Goal: Task Accomplishment & Management: Use online tool/utility

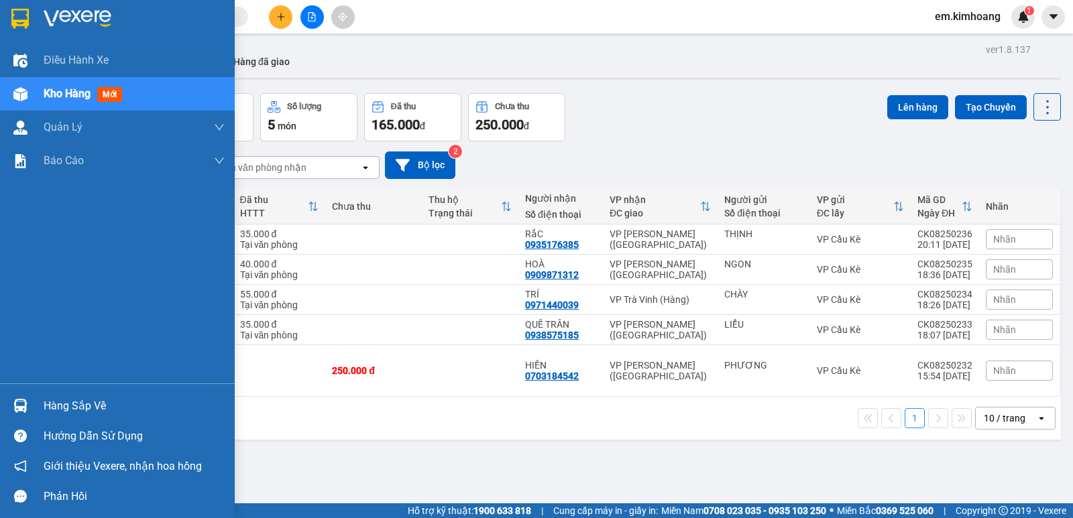
click at [65, 399] on div "Hàng sắp về" at bounding box center [134, 406] width 181 height 20
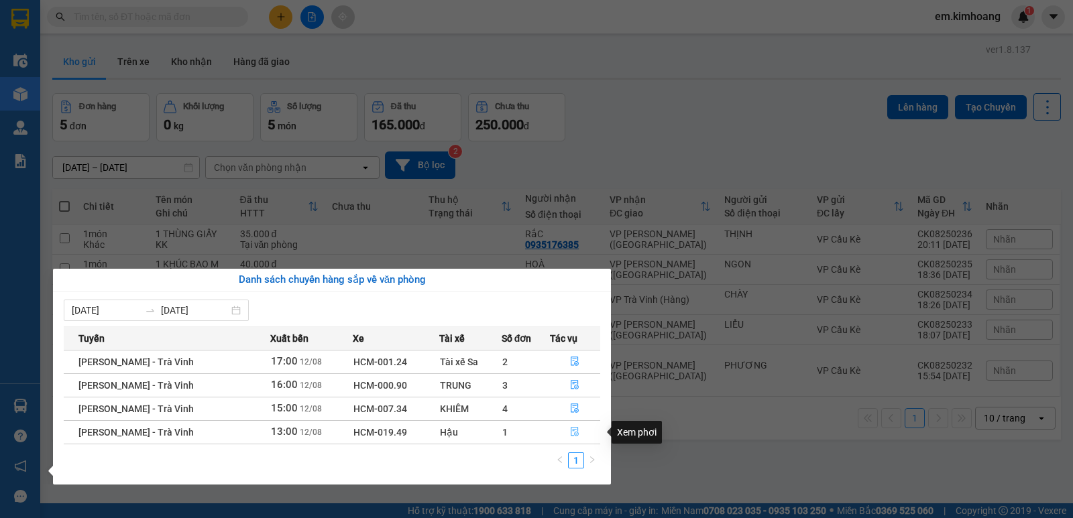
click at [573, 431] on icon "file-done" at bounding box center [574, 431] width 9 height 9
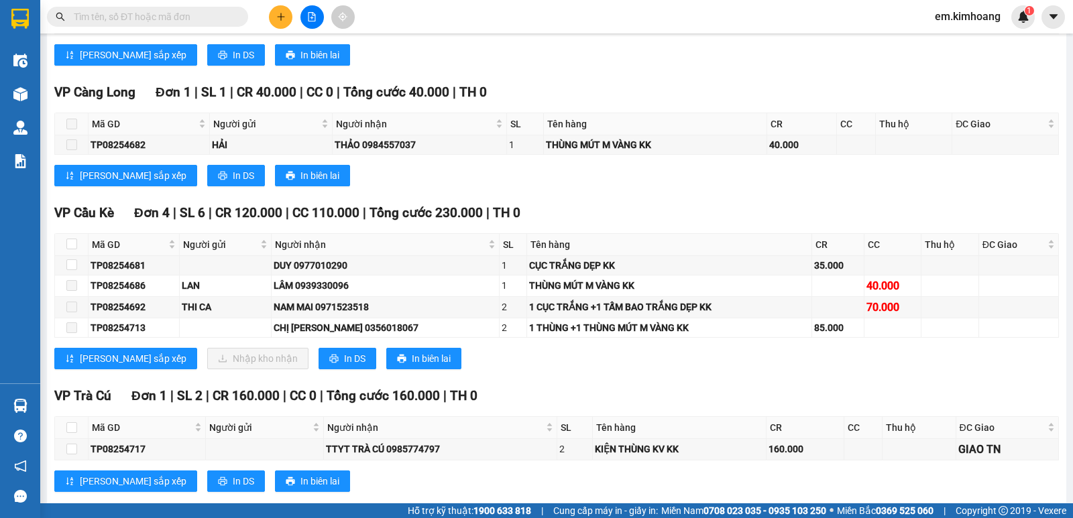
scroll to position [1446, 0]
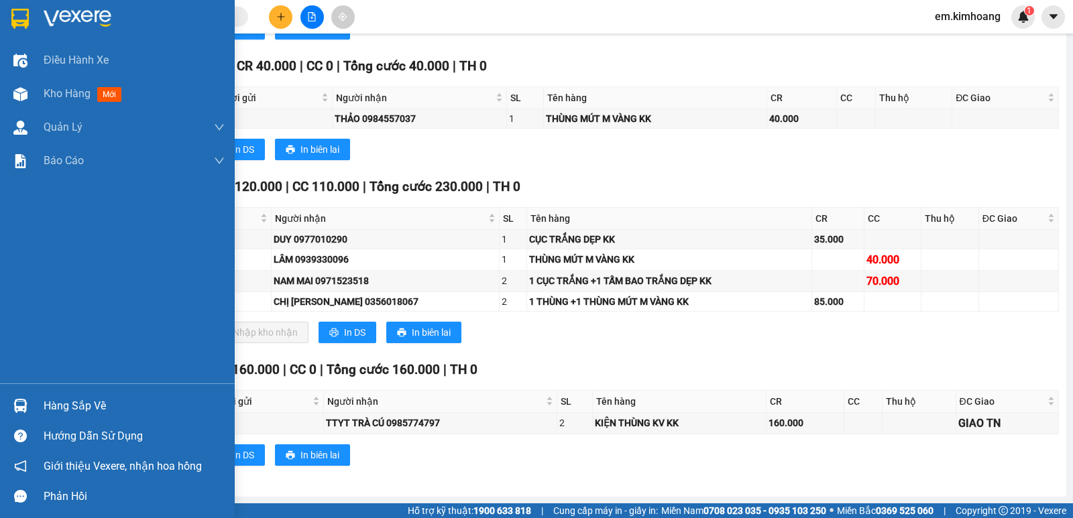
click at [67, 410] on div "Hàng sắp về" at bounding box center [134, 406] width 181 height 20
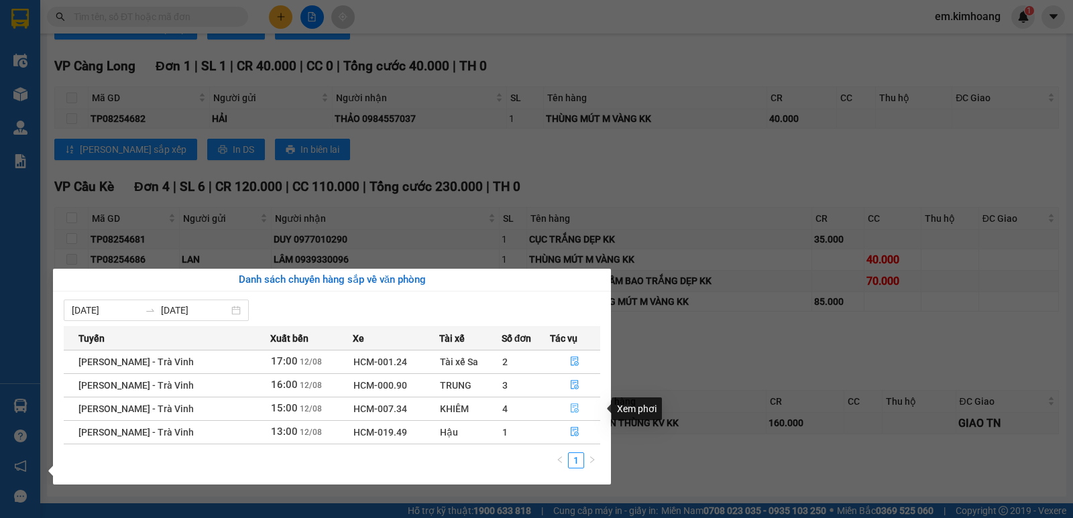
click at [573, 411] on icon "file-done" at bounding box center [574, 408] width 9 height 9
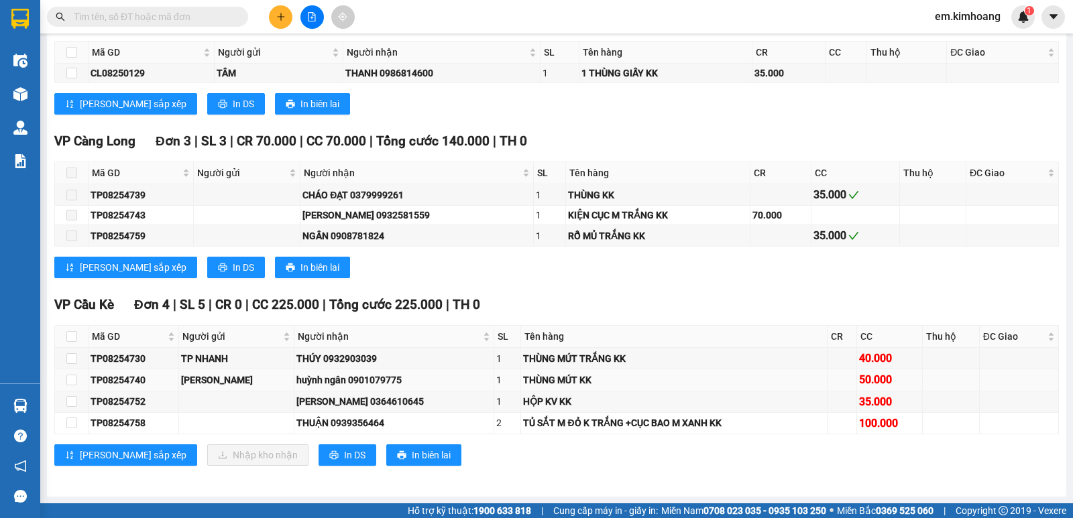
scroll to position [1244, 0]
click at [72, 380] on input "checkbox" at bounding box center [71, 380] width 11 height 11
checkbox input "true"
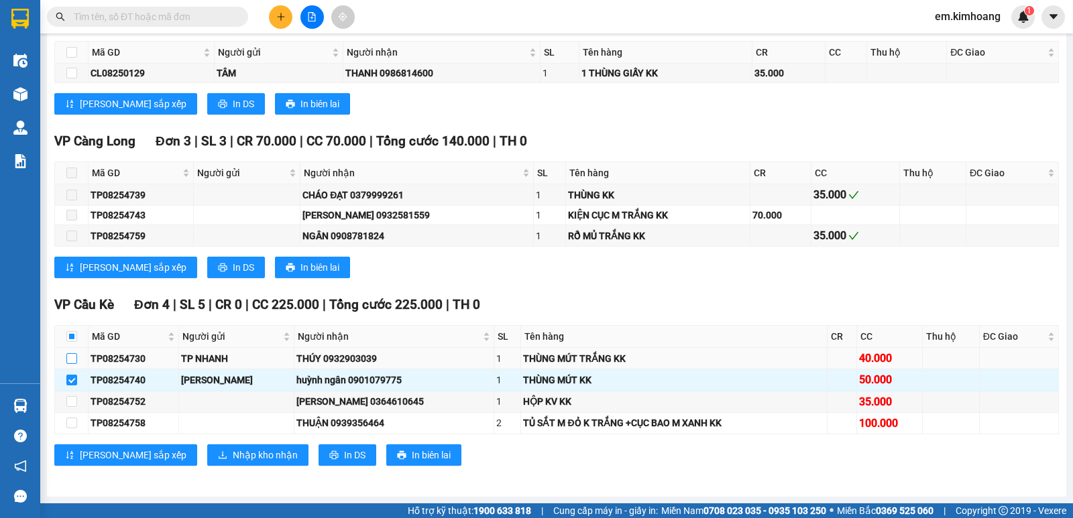
click at [71, 357] on input "checkbox" at bounding box center [71, 358] width 11 height 11
checkbox input "true"
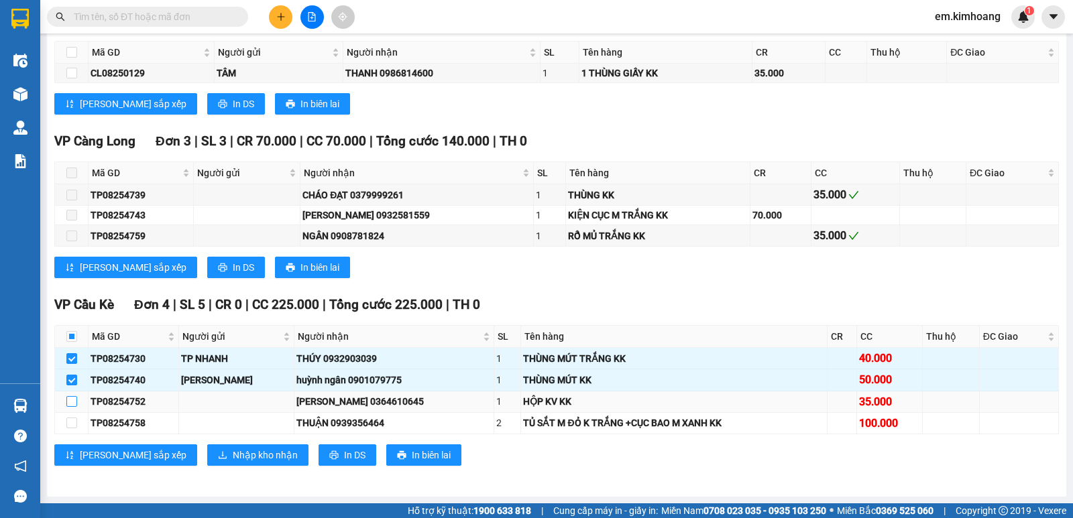
click at [72, 402] on input "checkbox" at bounding box center [71, 401] width 11 height 11
checkbox input "true"
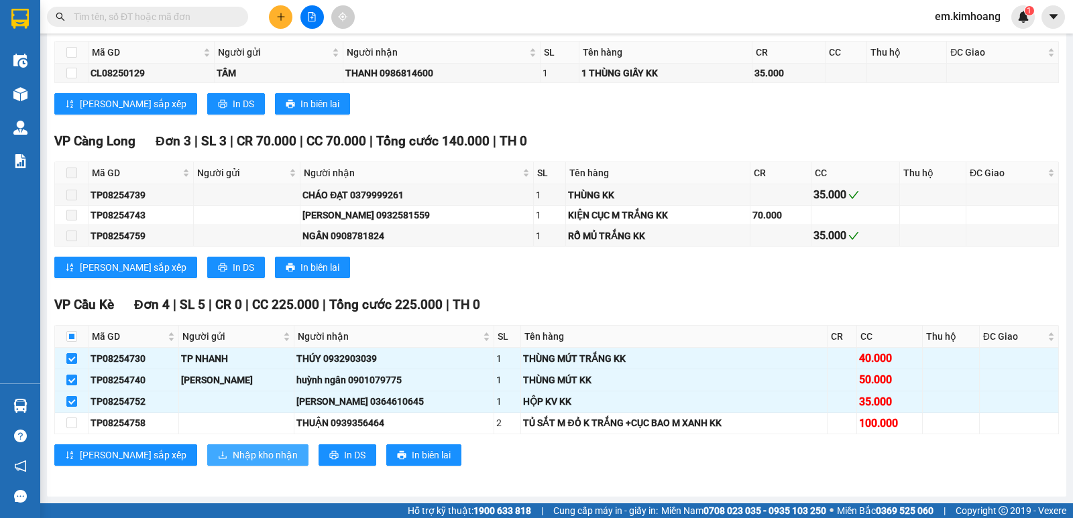
click at [233, 451] on span "Nhập kho nhận" at bounding box center [265, 455] width 65 height 15
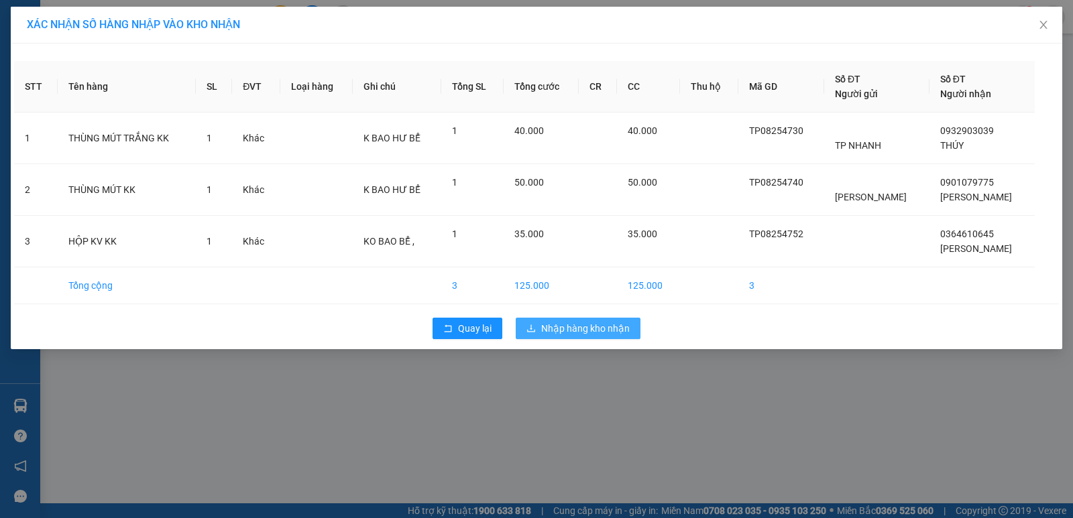
click at [571, 332] on span "Nhập hàng kho nhận" at bounding box center [585, 328] width 89 height 15
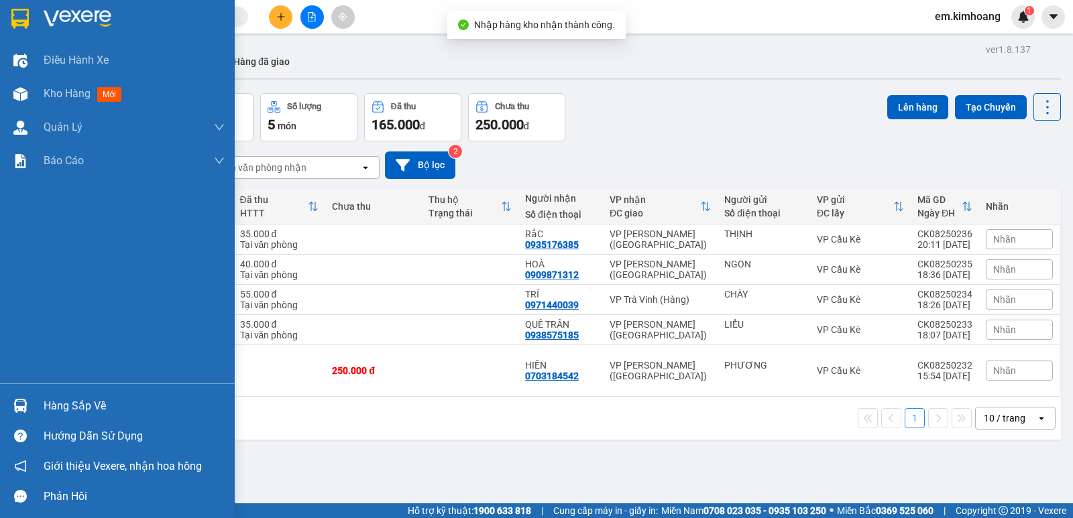
click at [51, 404] on div "Hàng sắp về" at bounding box center [134, 406] width 181 height 20
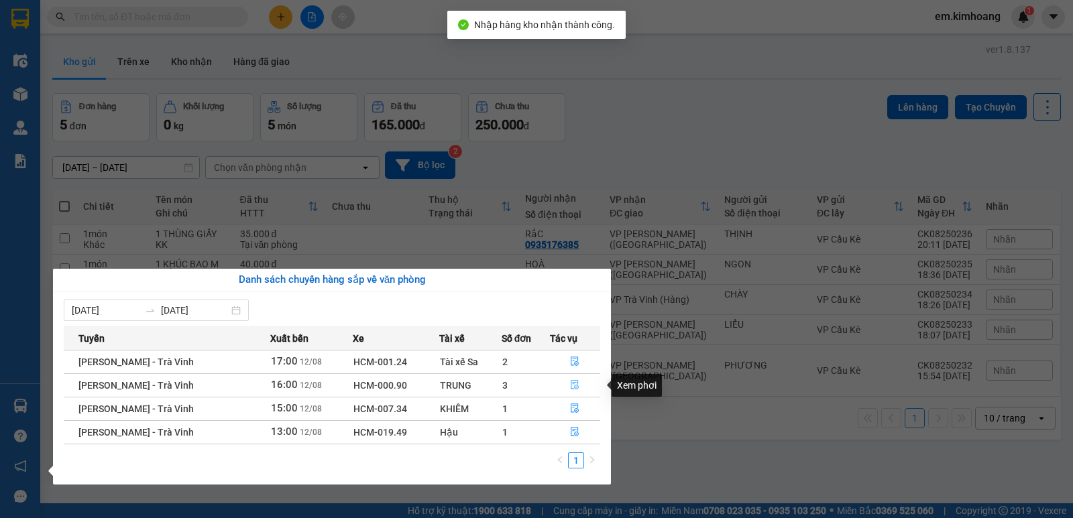
click at [571, 383] on icon "file-done" at bounding box center [574, 384] width 9 height 9
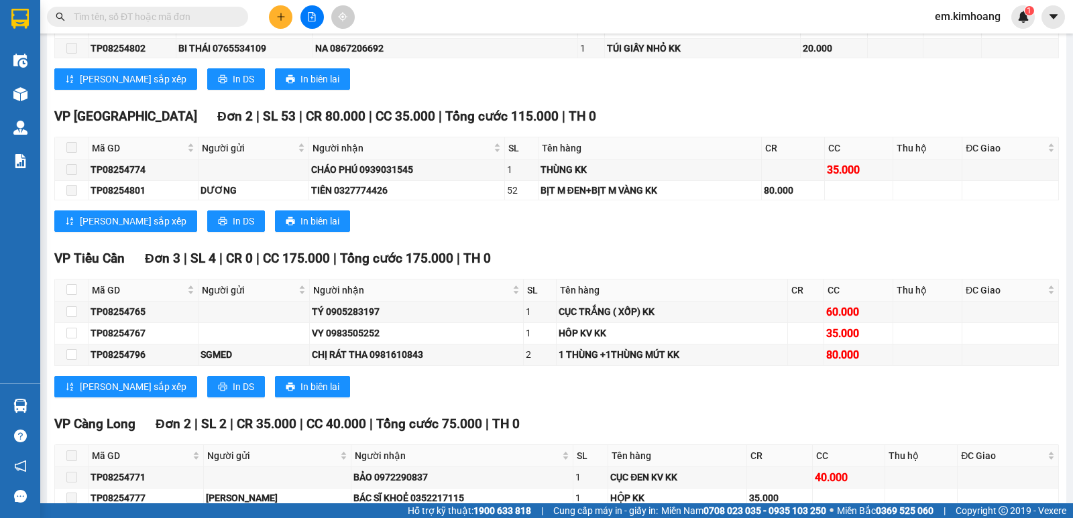
scroll to position [1244, 0]
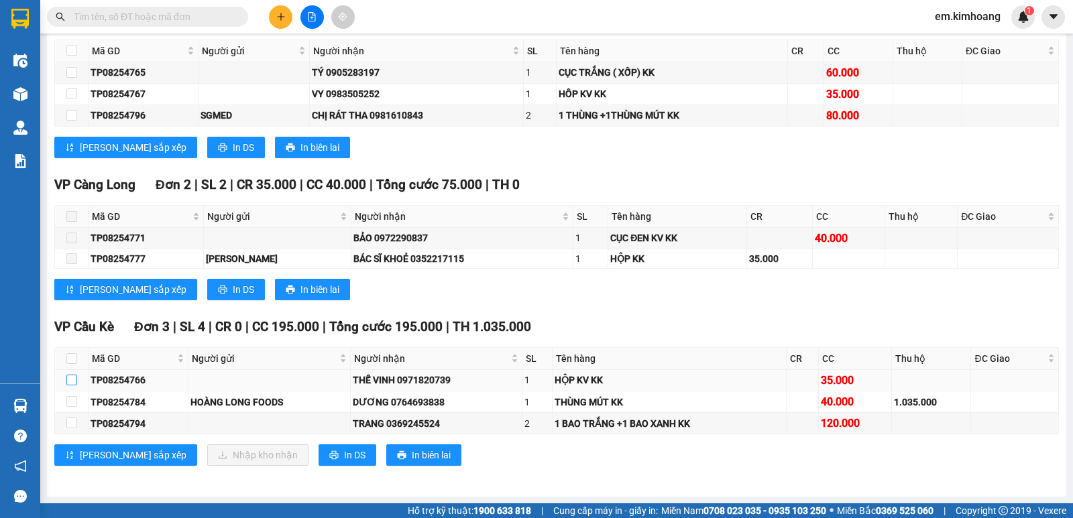
click at [75, 380] on input "checkbox" at bounding box center [71, 380] width 11 height 11
checkbox input "true"
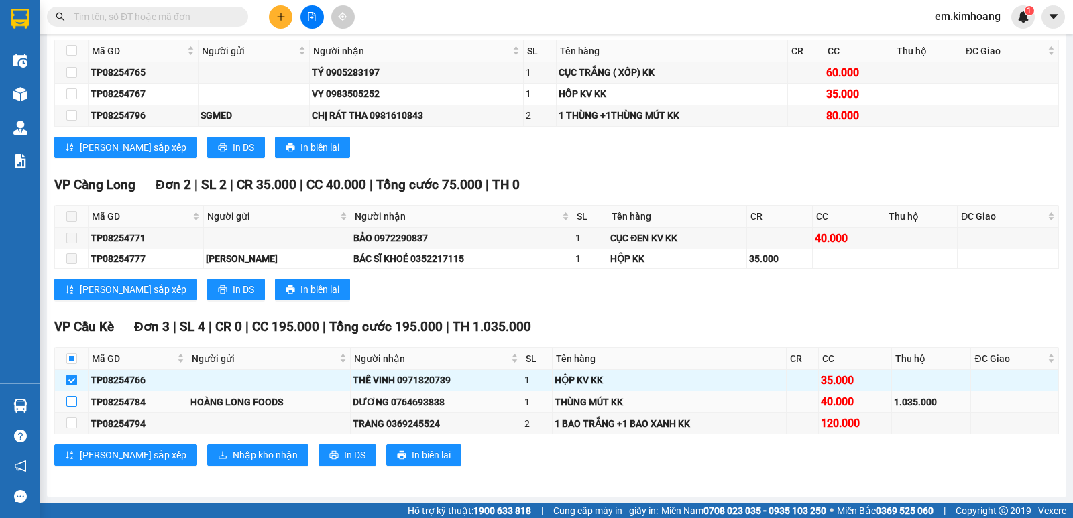
click at [72, 402] on input "checkbox" at bounding box center [71, 401] width 11 height 11
checkbox input "true"
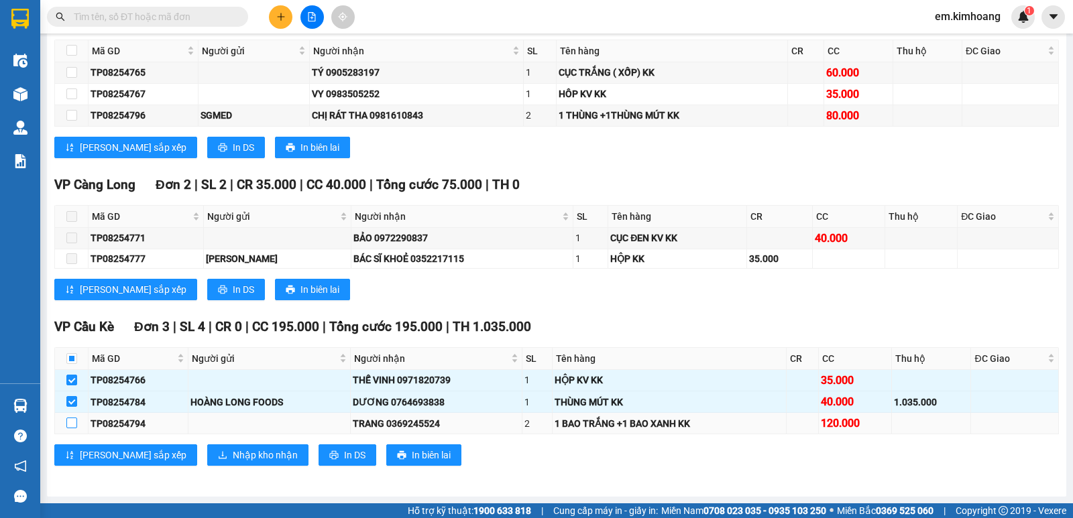
drag, startPoint x: 72, startPoint y: 424, endPoint x: 105, endPoint y: 434, distance: 34.4
click at [72, 424] on input "checkbox" at bounding box center [71, 423] width 11 height 11
checkbox input "true"
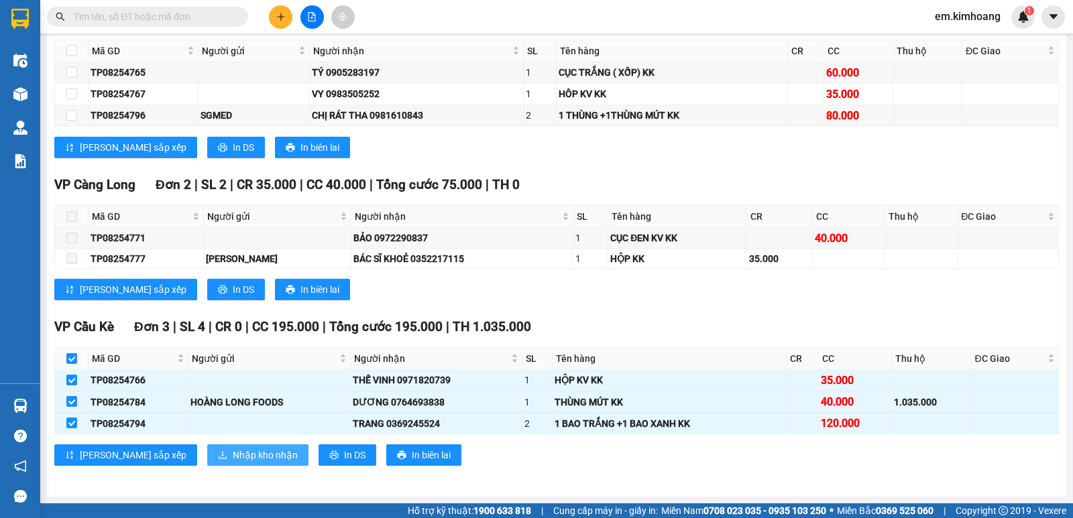
click at [233, 455] on span "Nhập kho nhận" at bounding box center [265, 455] width 65 height 15
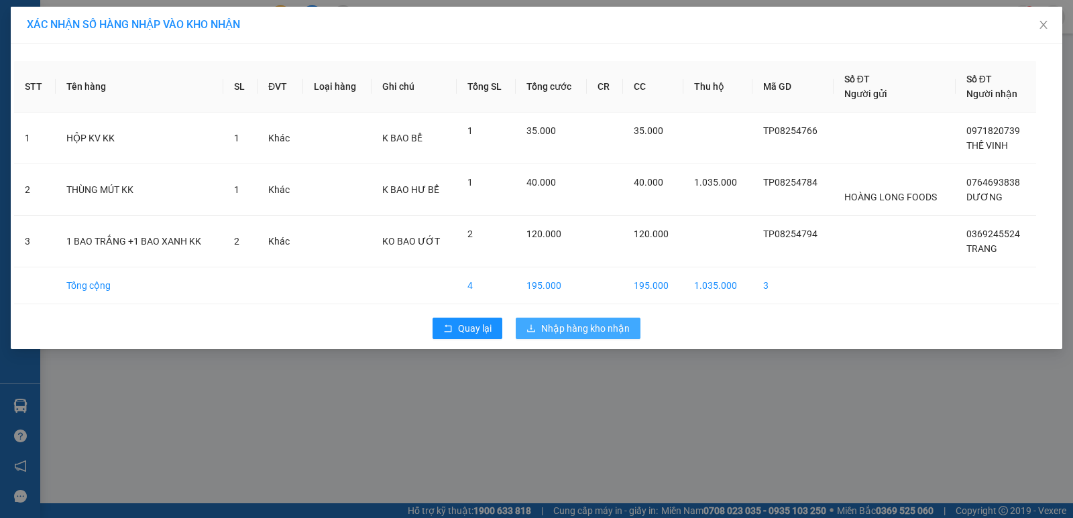
click at [522, 323] on button "Nhập hàng kho nhận" at bounding box center [578, 328] width 125 height 21
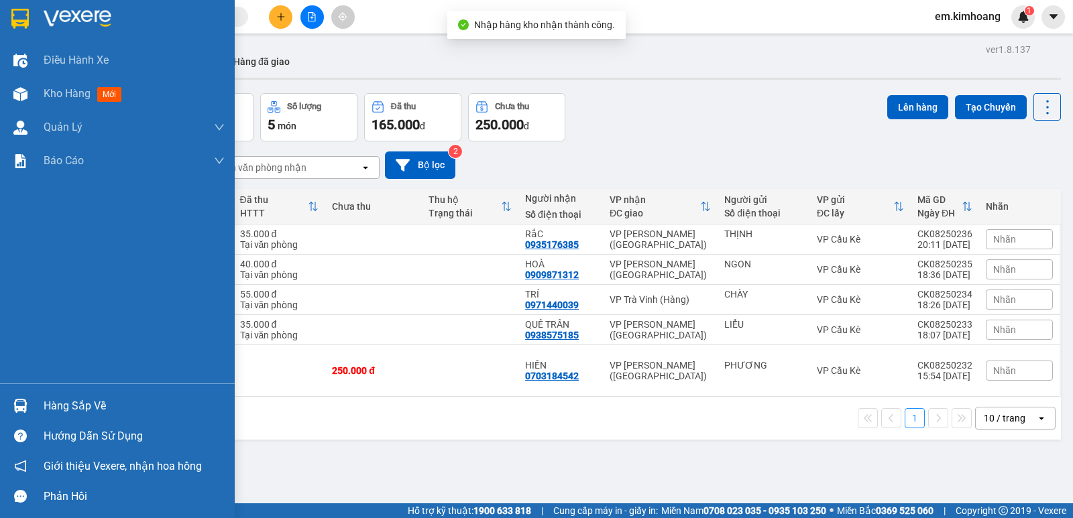
drag, startPoint x: 61, startPoint y: 406, endPoint x: 199, endPoint y: 402, distance: 137.6
click at [64, 406] on div "Hàng sắp về" at bounding box center [134, 406] width 181 height 20
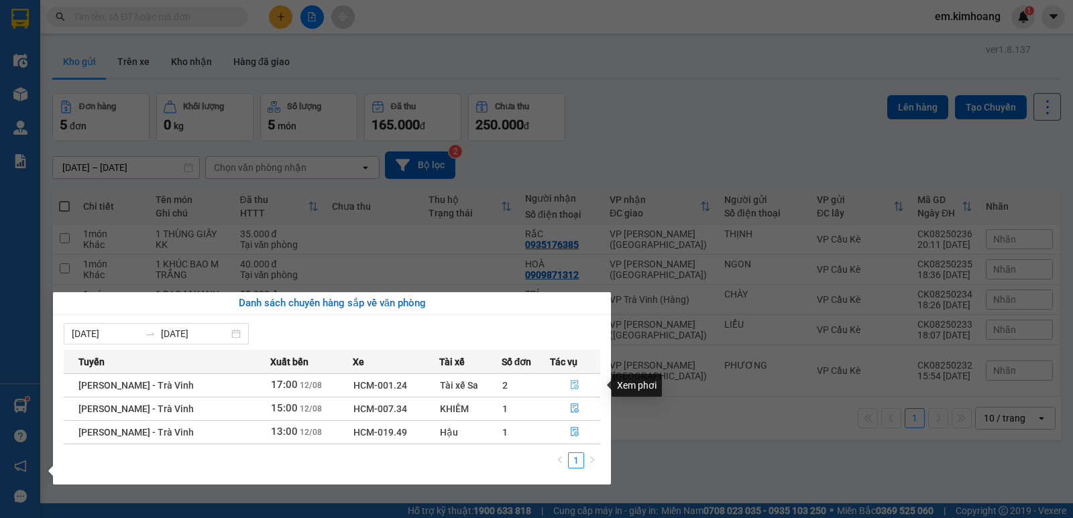
click at [573, 384] on icon "file-done" at bounding box center [574, 384] width 9 height 9
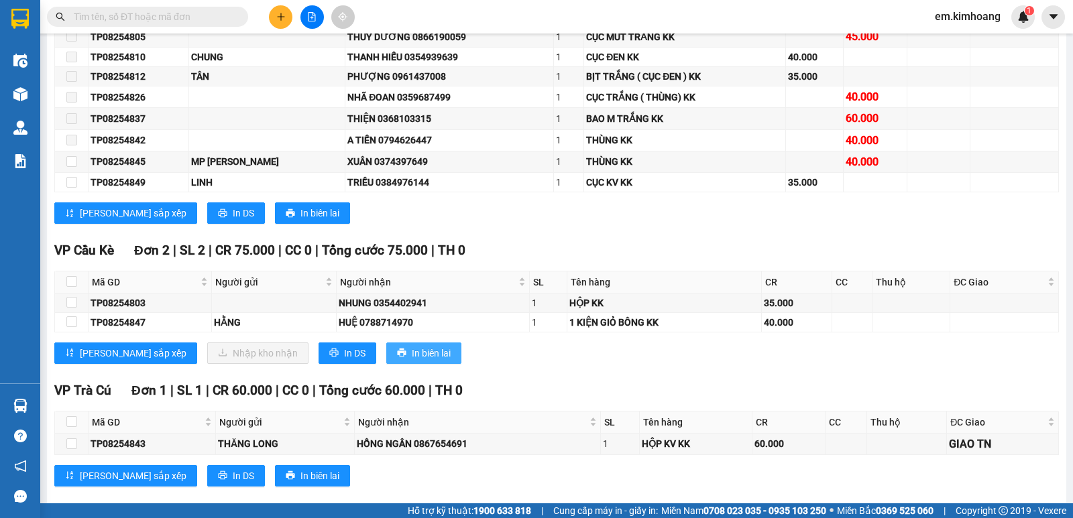
scroll to position [1696, 0]
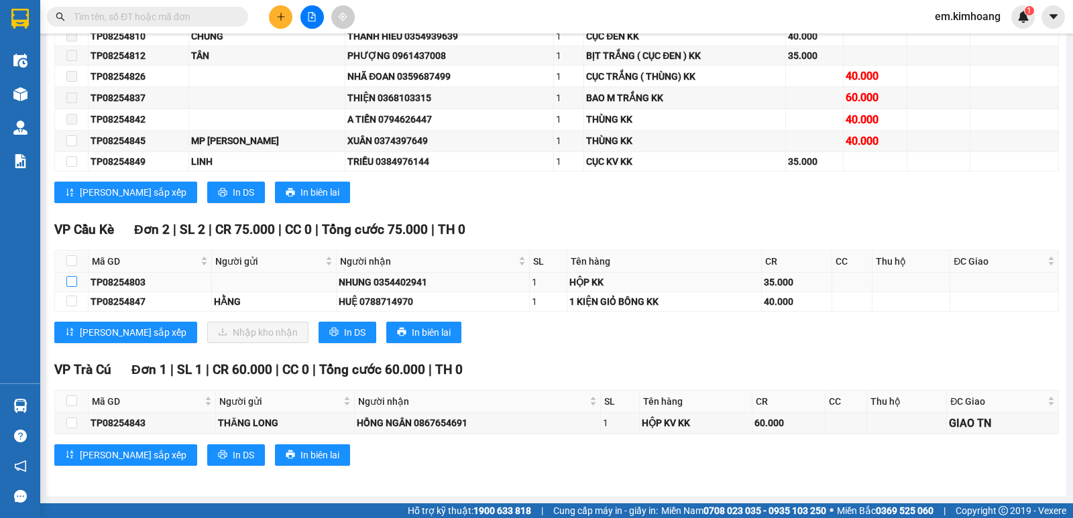
click at [72, 283] on input "checkbox" at bounding box center [71, 281] width 11 height 11
checkbox input "true"
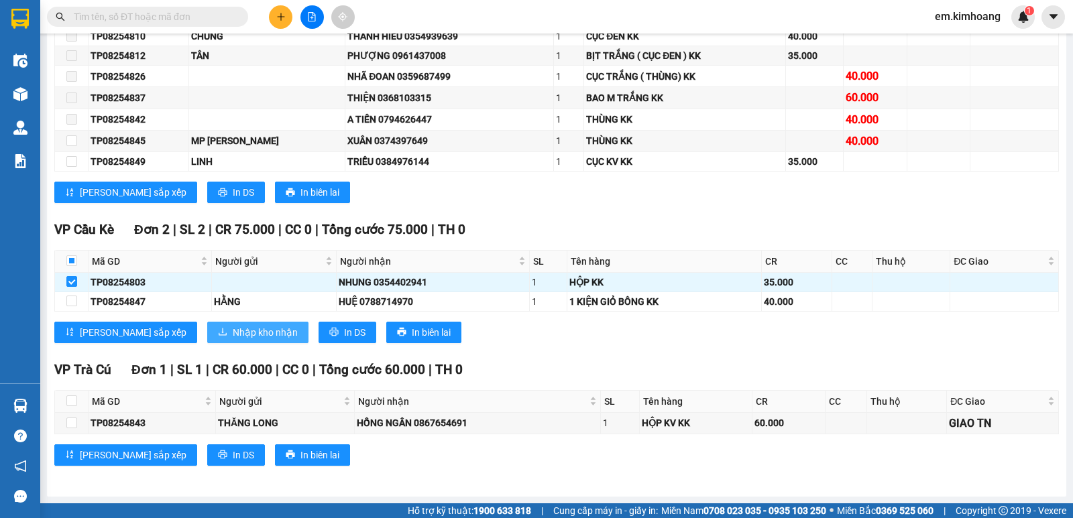
click at [233, 333] on span "Nhập kho nhận" at bounding box center [265, 332] width 65 height 15
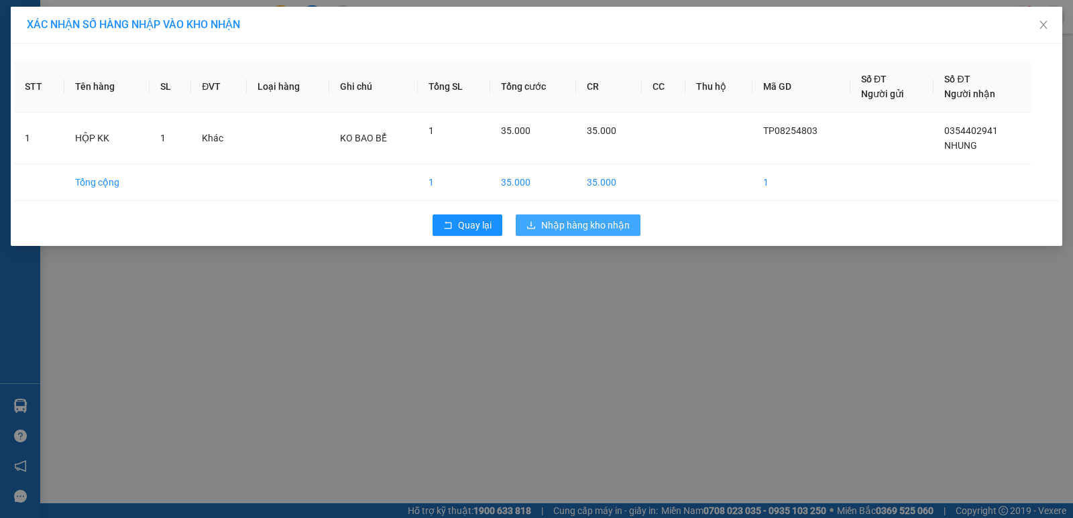
drag, startPoint x: 606, startPoint y: 224, endPoint x: 568, endPoint y: 254, distance: 47.8
click at [605, 226] on span "Nhập hàng kho nhận" at bounding box center [585, 225] width 89 height 15
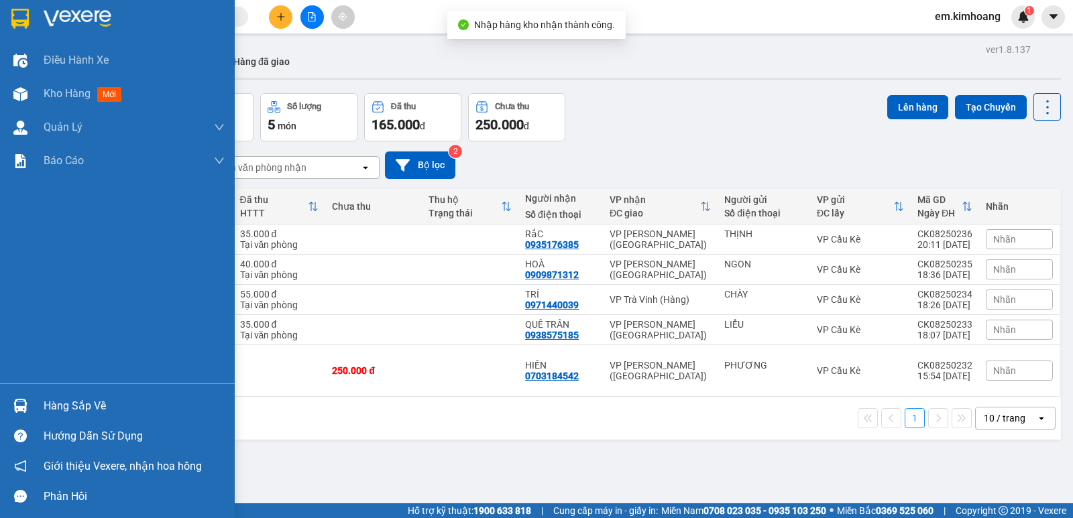
drag, startPoint x: 69, startPoint y: 403, endPoint x: 99, endPoint y: 402, distance: 29.5
click at [85, 402] on div "Hàng sắp về" at bounding box center [134, 406] width 181 height 20
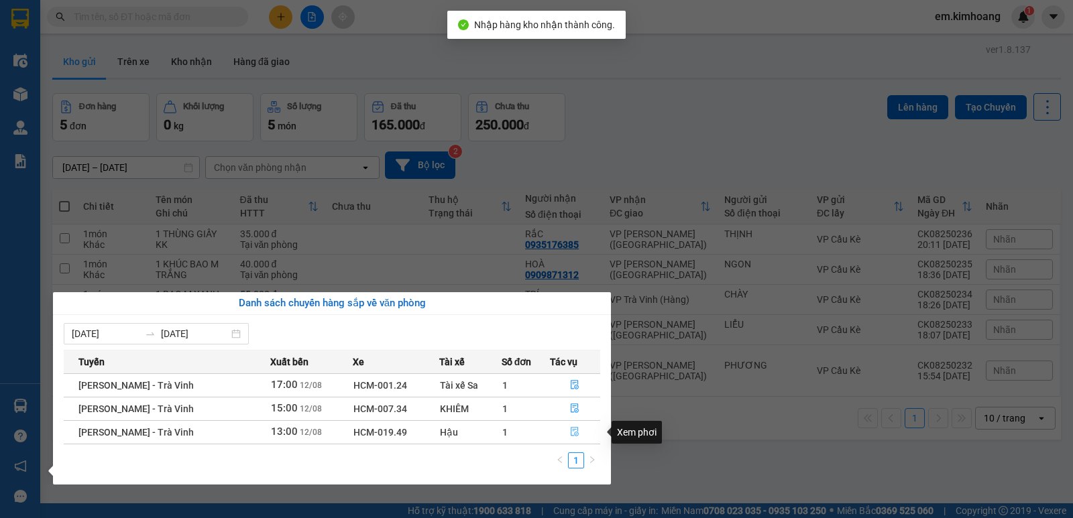
click at [573, 428] on icon "file-done" at bounding box center [575, 432] width 8 height 9
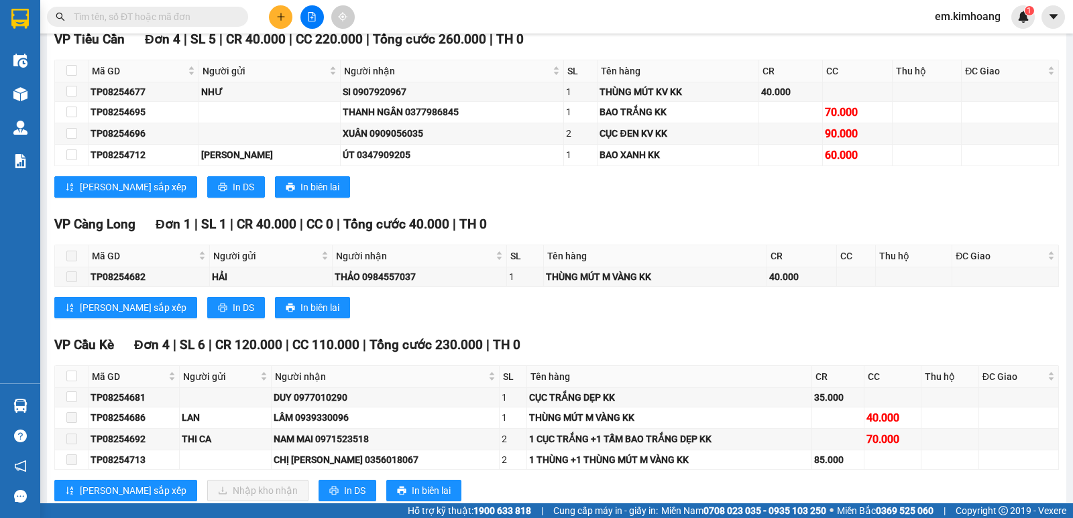
scroll to position [1446, 0]
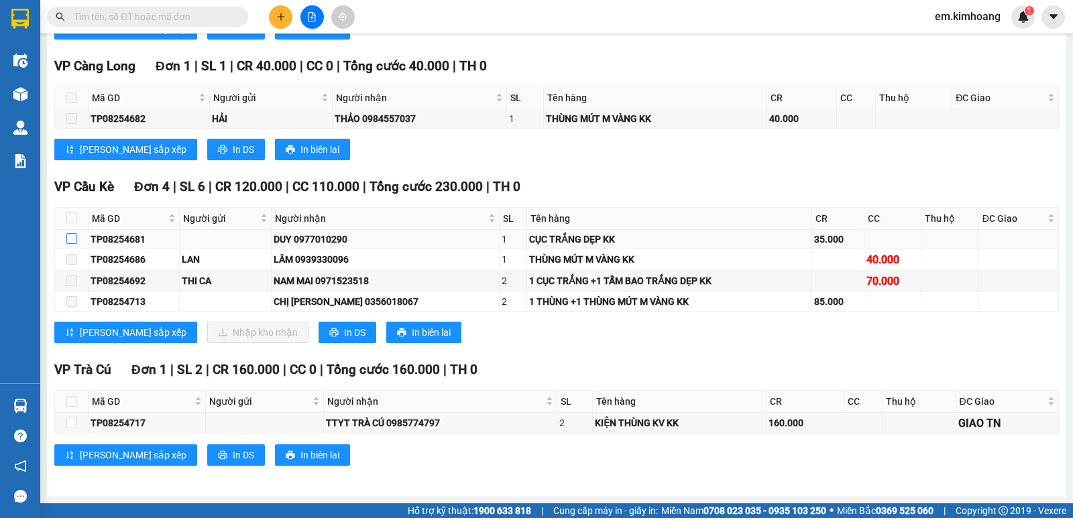
click at [72, 239] on input "checkbox" at bounding box center [71, 238] width 11 height 11
checkbox input "true"
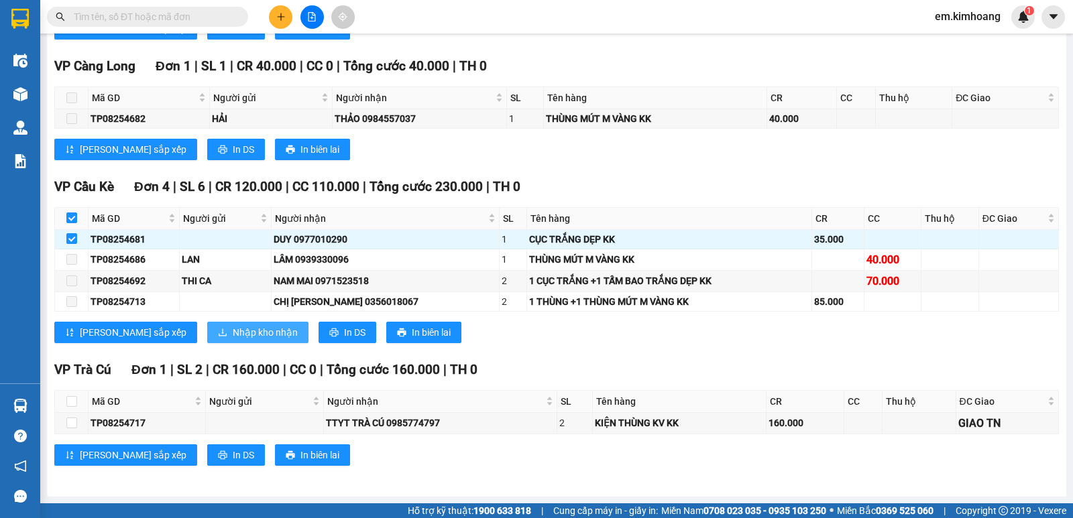
click at [233, 331] on span "Nhập kho nhận" at bounding box center [265, 332] width 65 height 15
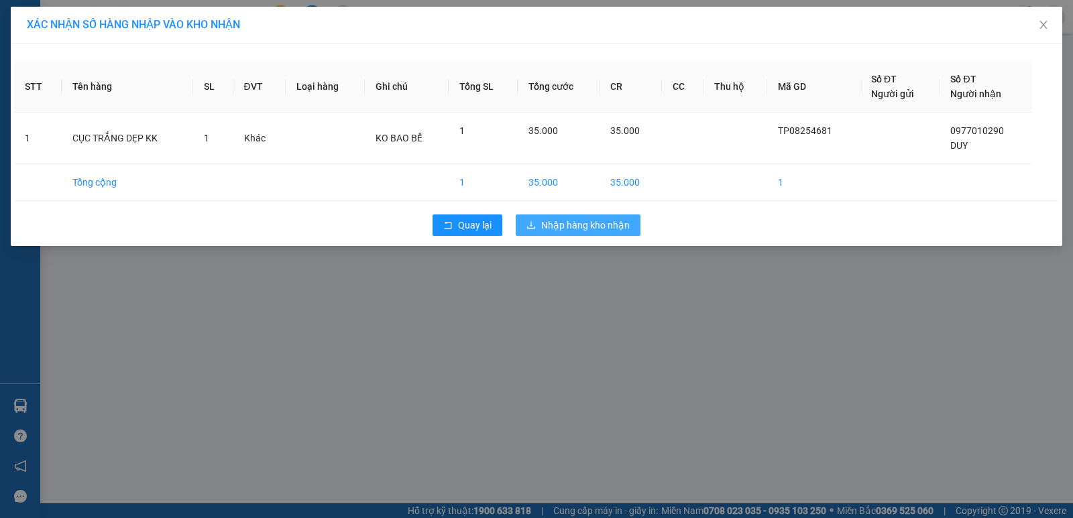
click at [590, 223] on span "Nhập hàng kho nhận" at bounding box center [585, 225] width 89 height 15
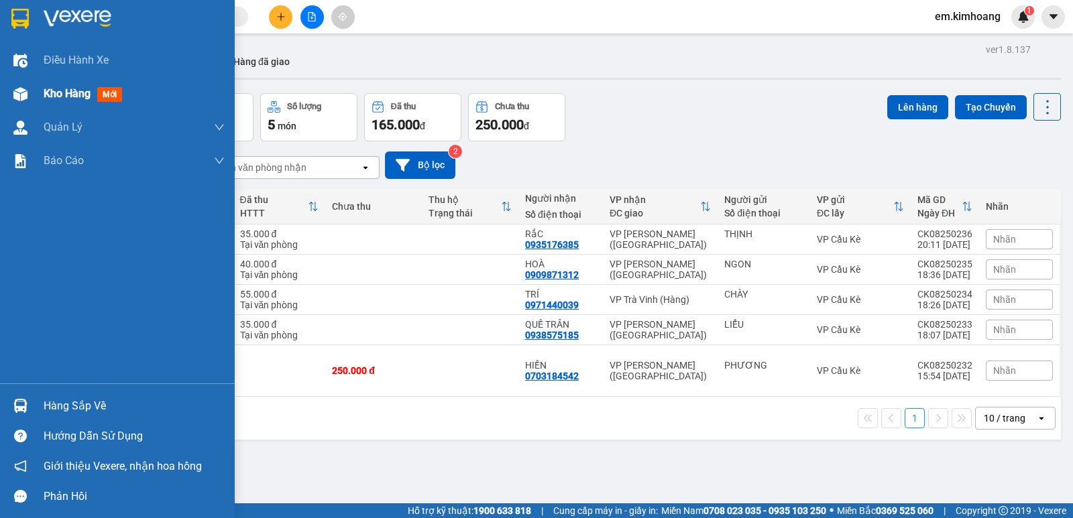
click at [55, 90] on span "Kho hàng" at bounding box center [67, 93] width 47 height 13
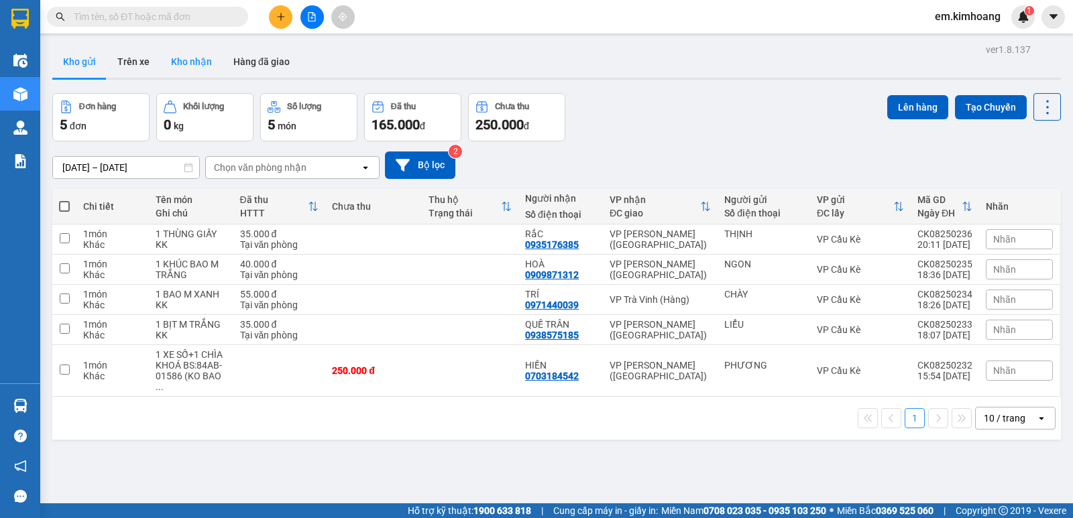
click at [182, 51] on button "Kho nhận" at bounding box center [191, 62] width 62 height 32
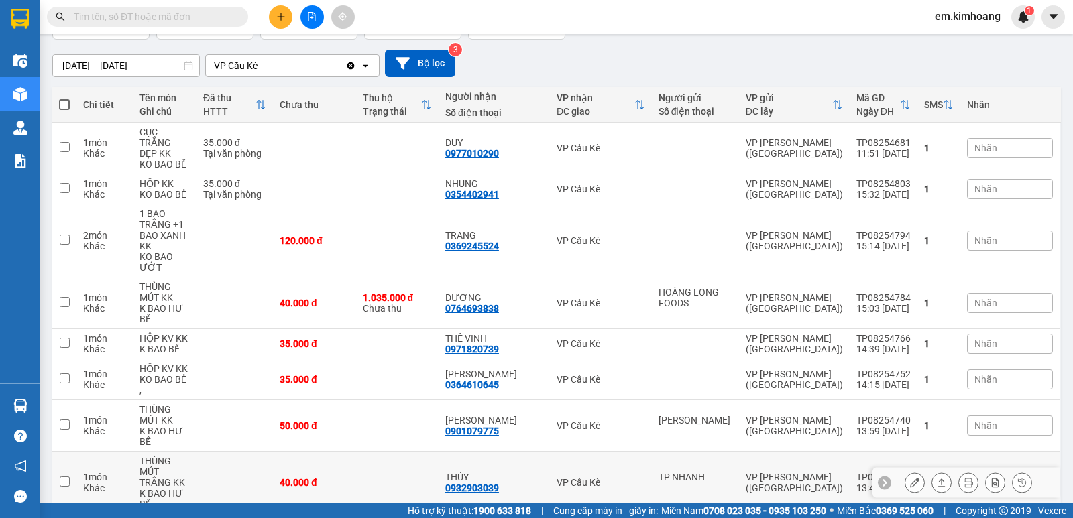
scroll to position [67, 0]
